Goal: Navigation & Orientation: Find specific page/section

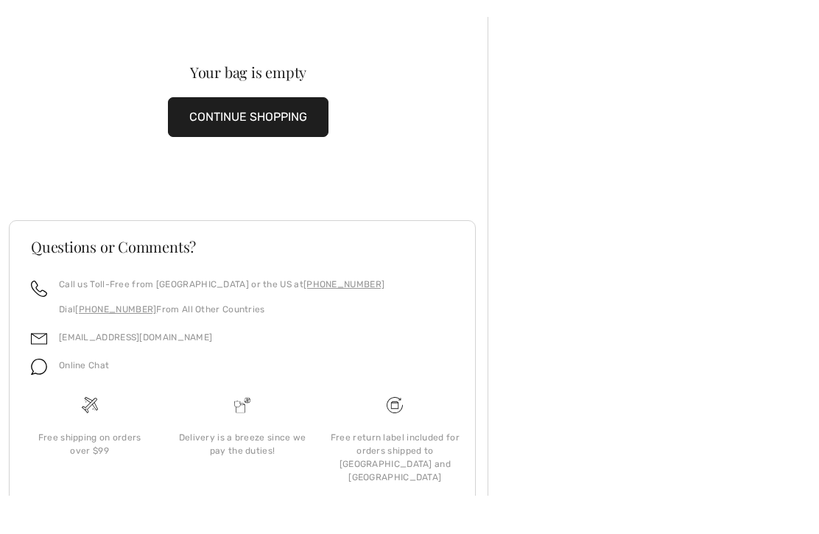
scroll to position [16, 0]
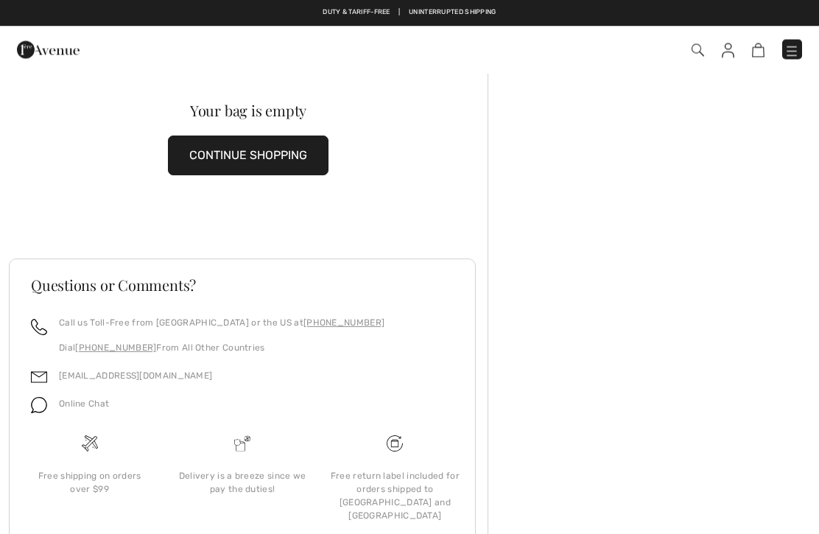
click at [778, 62] on div "Checkout" at bounding box center [577, 50] width 471 height 30
click at [787, 52] on img at bounding box center [791, 50] width 15 height 15
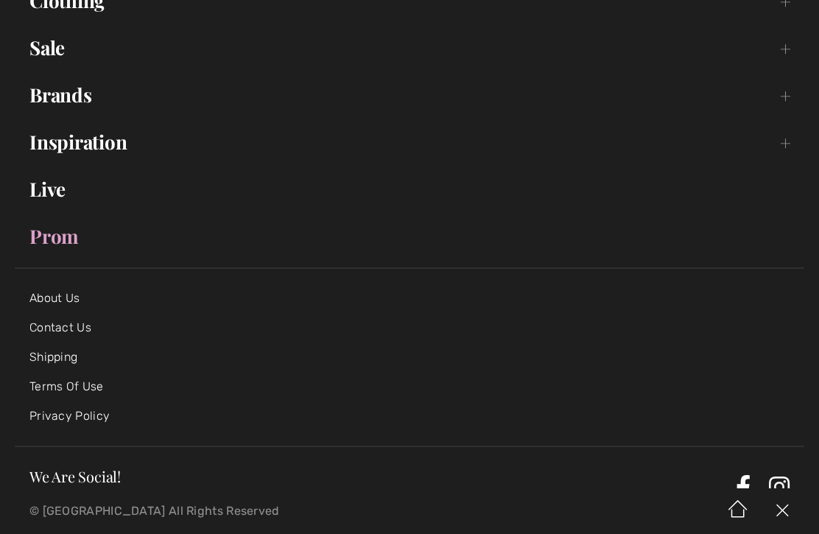
scroll to position [211, 0]
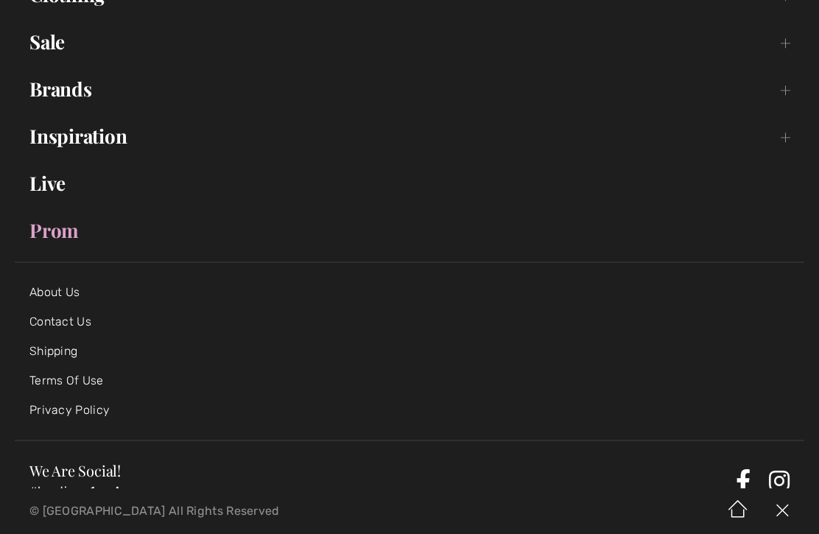
click at [77, 354] on link "Shipping" at bounding box center [53, 351] width 48 height 14
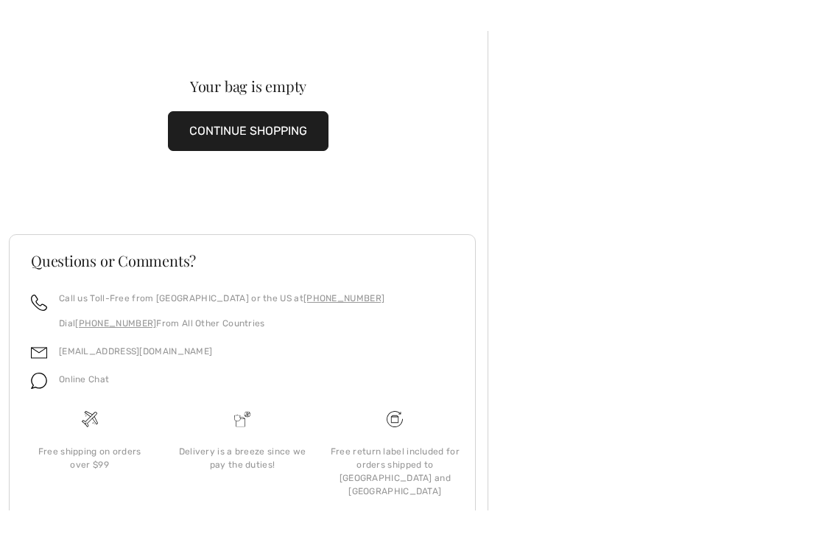
scroll to position [16, 0]
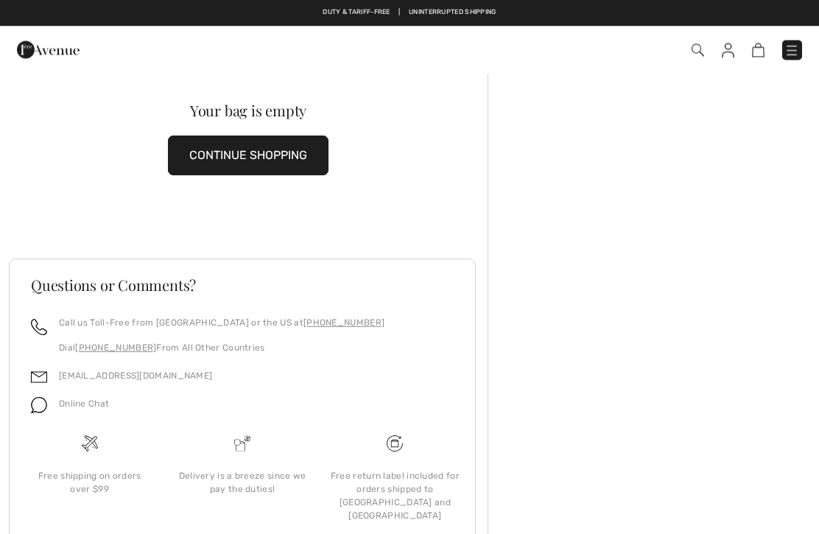
click at [800, 41] on link at bounding box center [792, 51] width 20 height 20
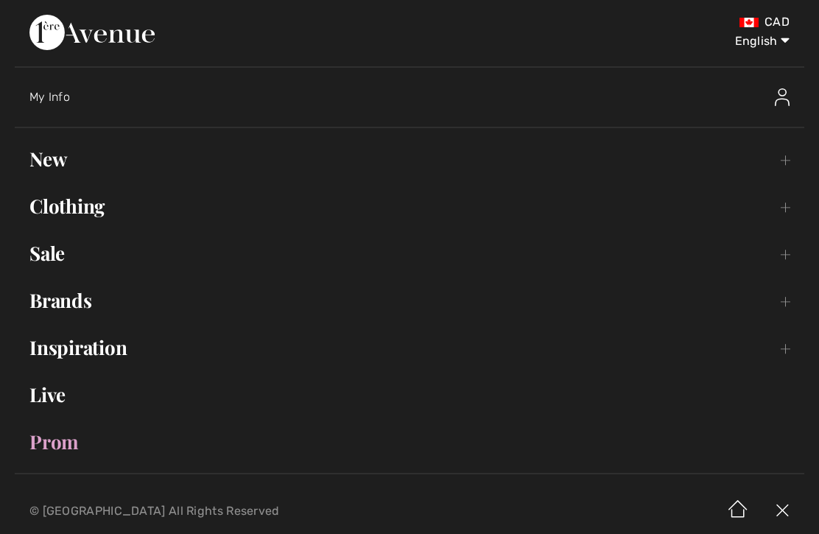
scroll to position [0, 0]
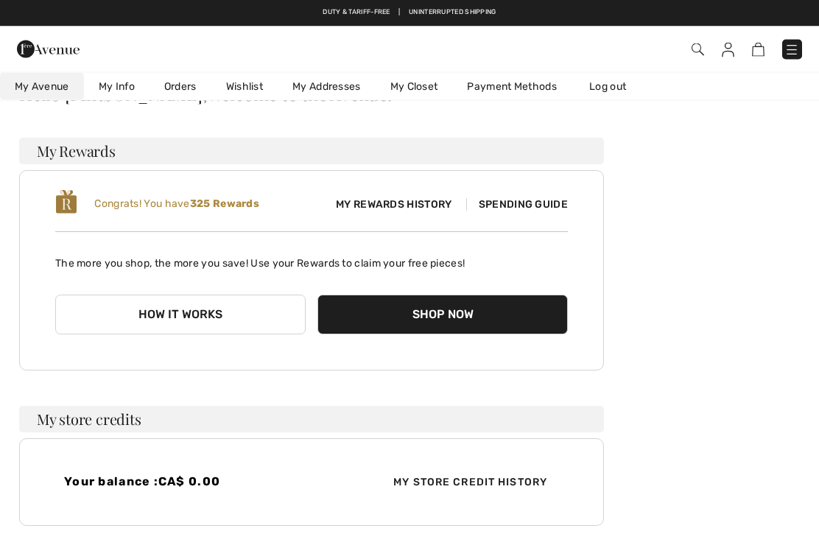
scroll to position [102, 0]
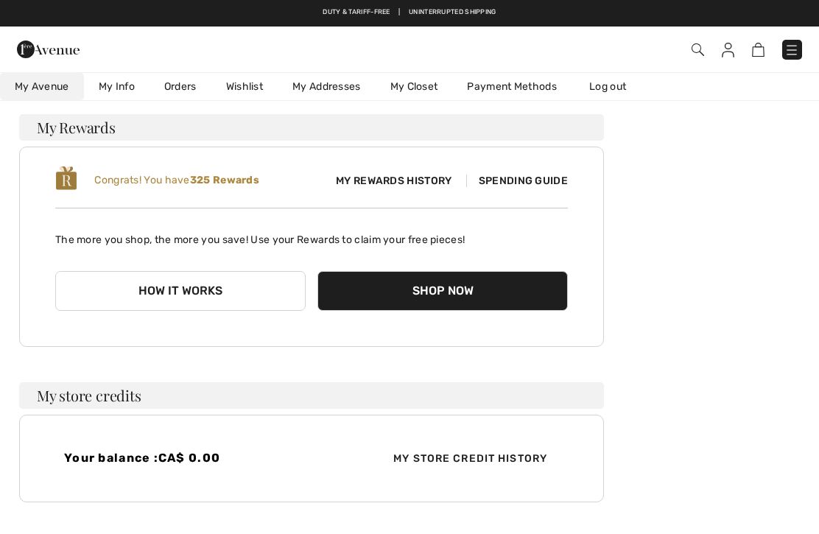
click at [34, 407] on h3 "My store credits" at bounding box center [311, 395] width 585 height 27
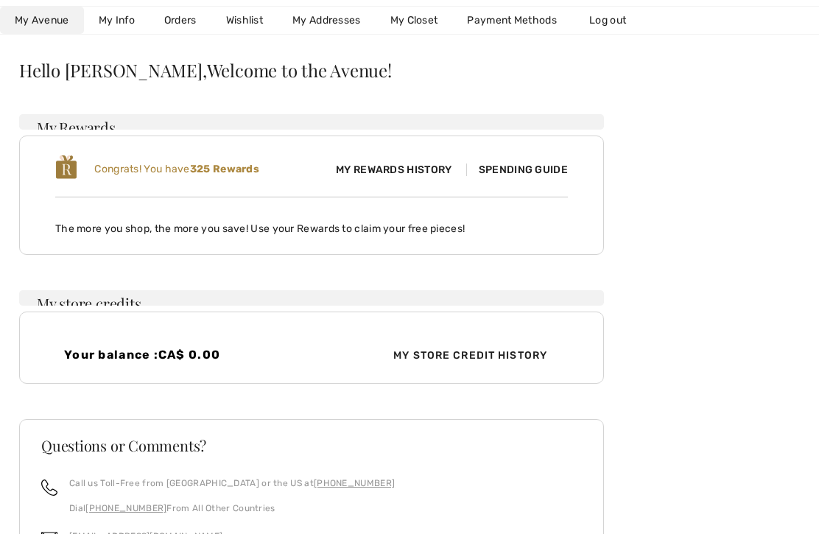
scroll to position [0, 0]
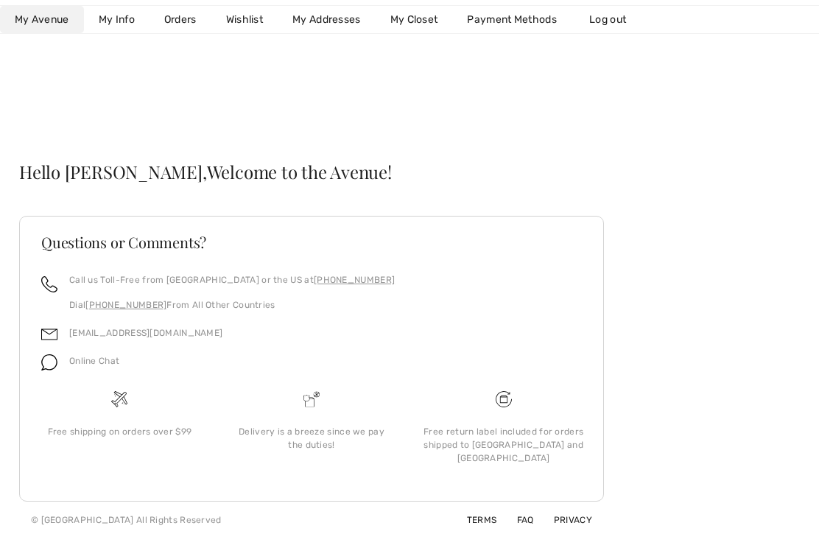
click at [116, 13] on link "My Info" at bounding box center [117, 20] width 66 height 27
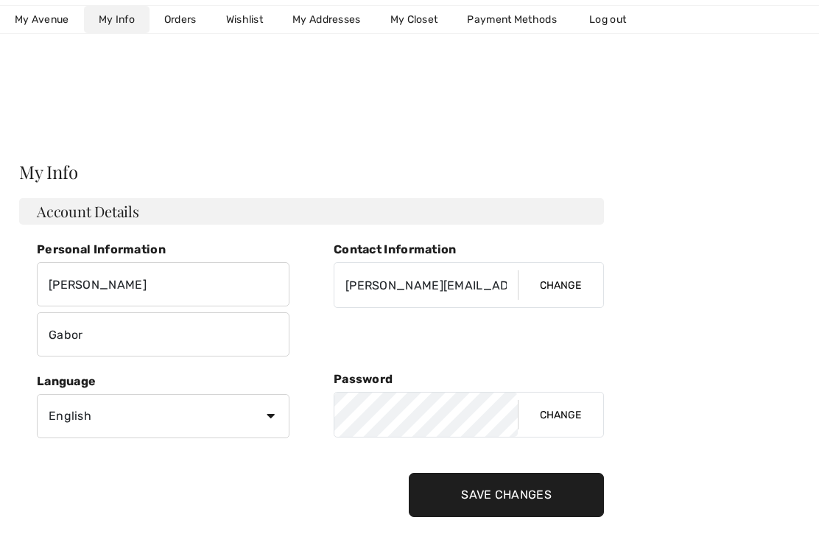
scroll to position [1, 0]
click at [178, 33] on link "Orders" at bounding box center [181, 20] width 62 height 27
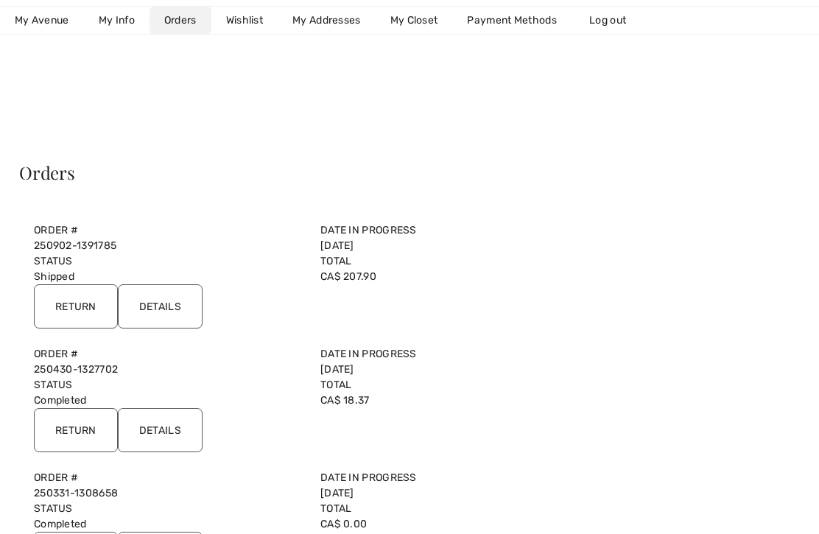
scroll to position [13, 0]
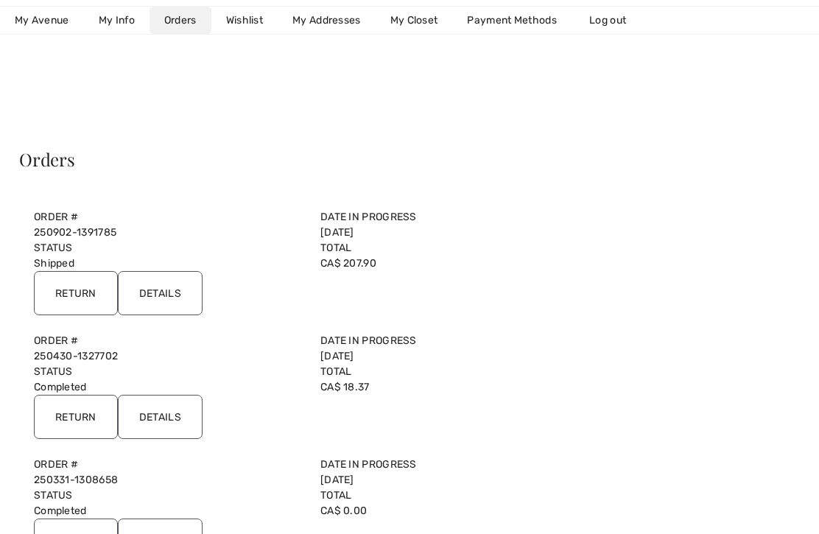
click at [29, 20] on span "My Avenue" at bounding box center [42, 20] width 54 height 15
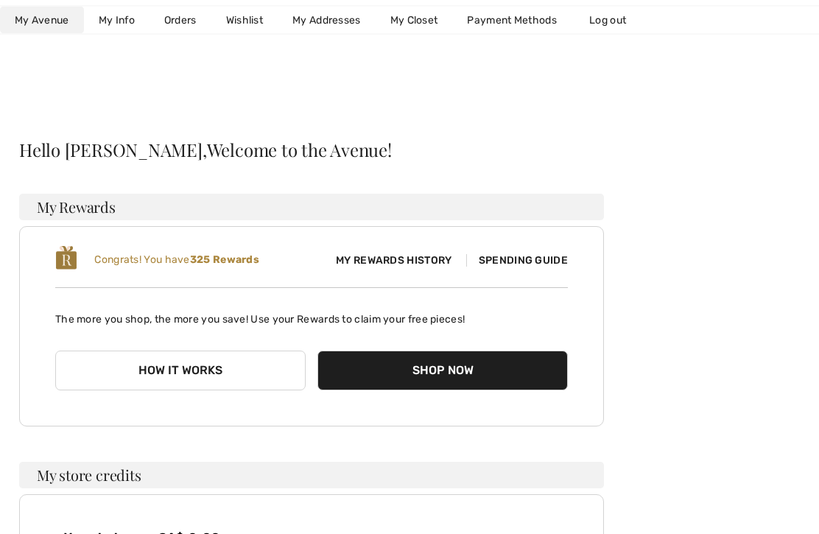
scroll to position [23, 0]
click at [359, 266] on span "My Rewards History" at bounding box center [393, 260] width 139 height 15
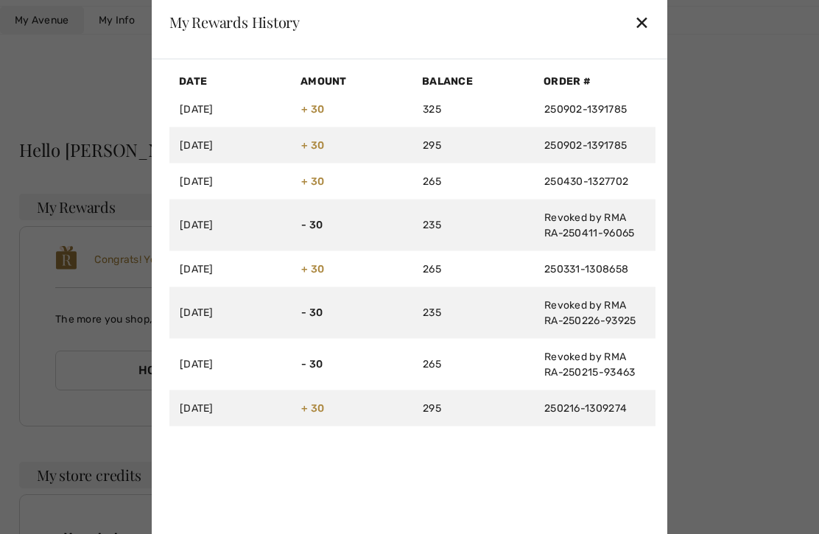
click at [639, 38] on div "✕" at bounding box center [641, 22] width 15 height 31
